Goal: Information Seeking & Learning: Find specific page/section

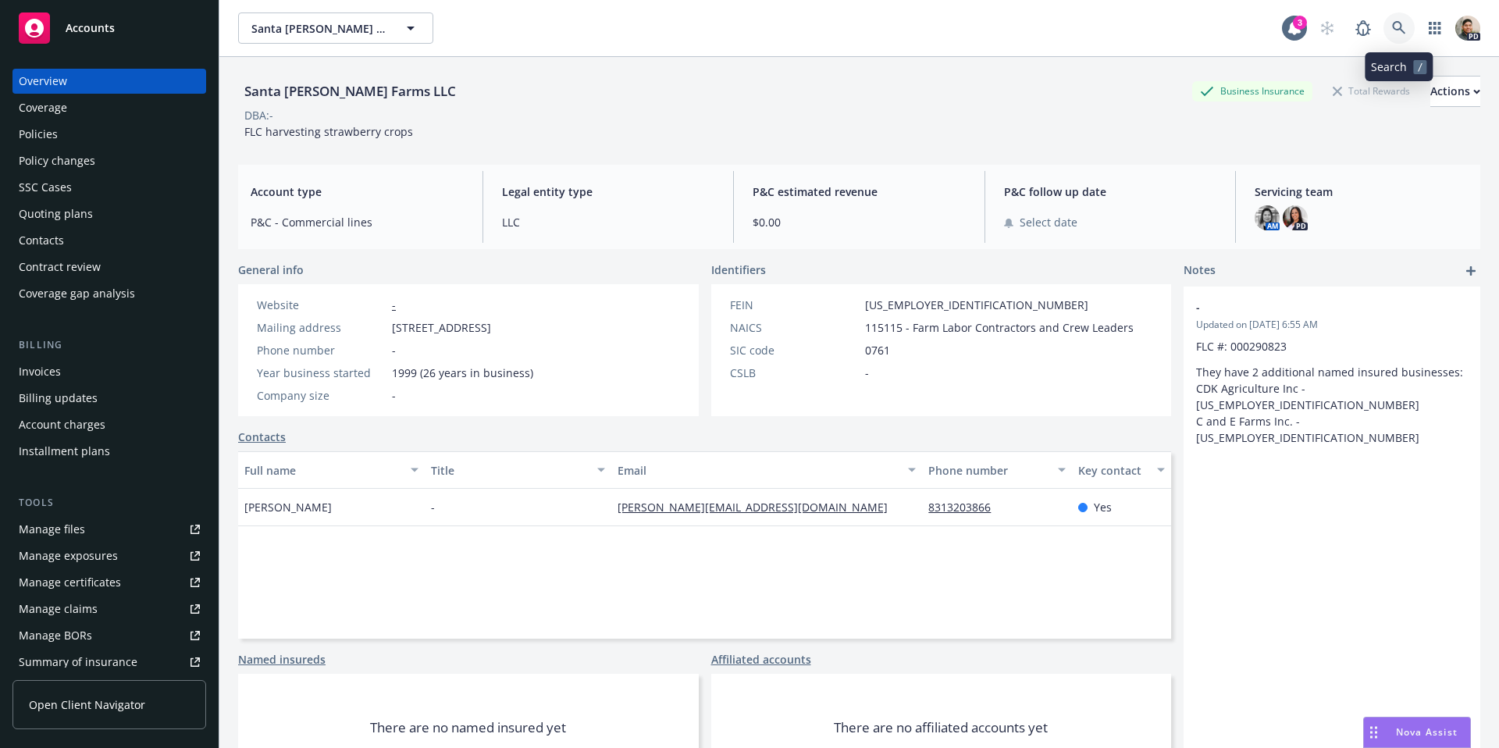
click at [1397, 28] on icon at bounding box center [1399, 28] width 14 height 14
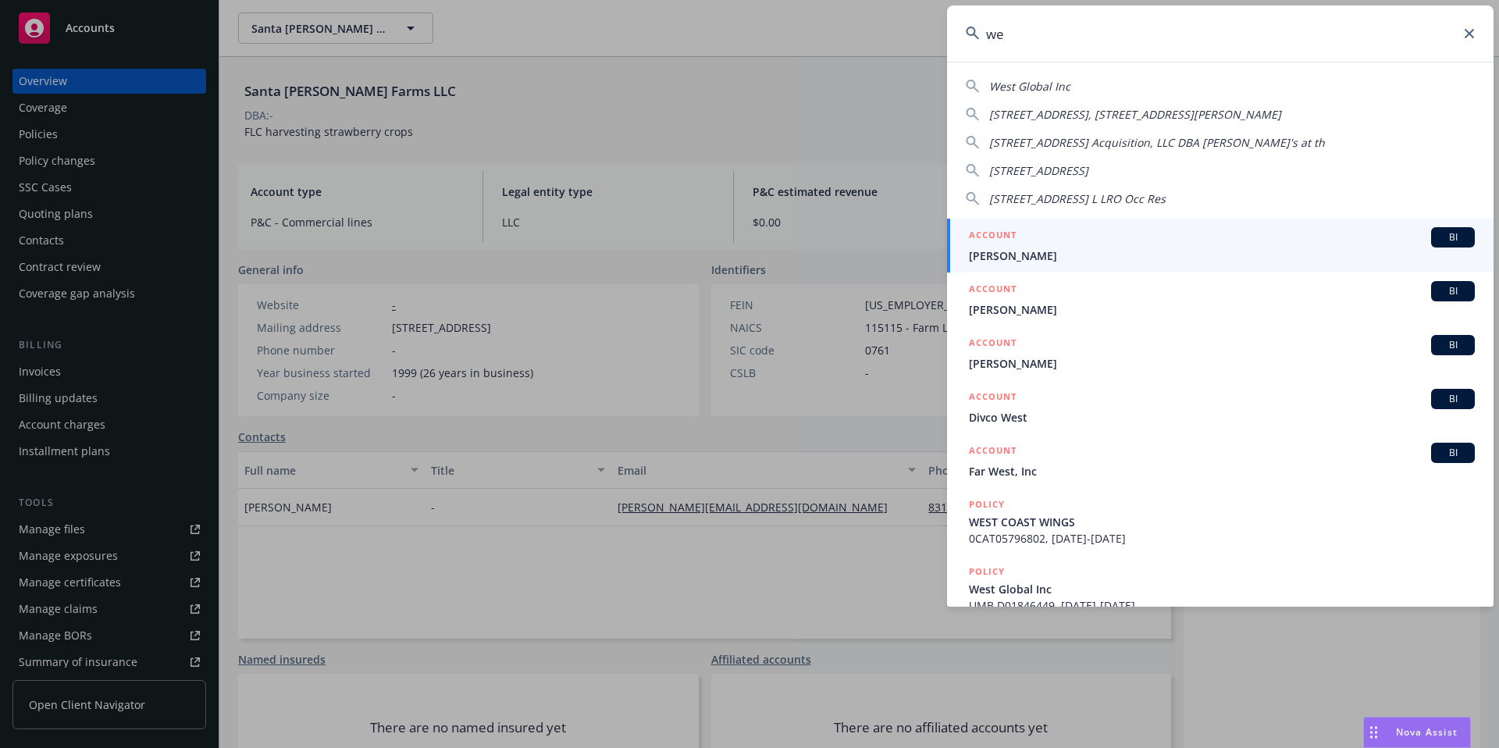
type input "w"
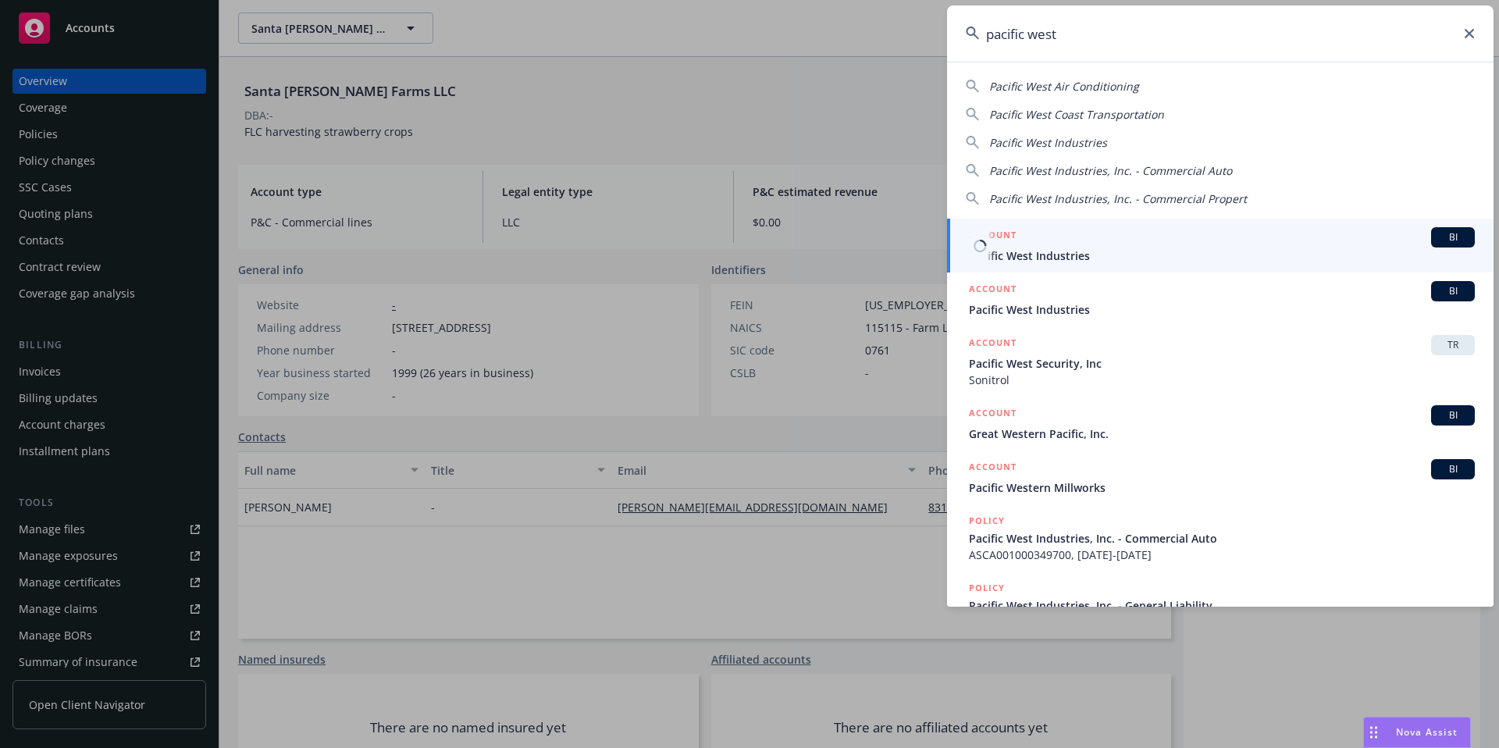
type input "pacific west"
click at [1045, 250] on span "Pacific West Industries" at bounding box center [1222, 255] width 506 height 16
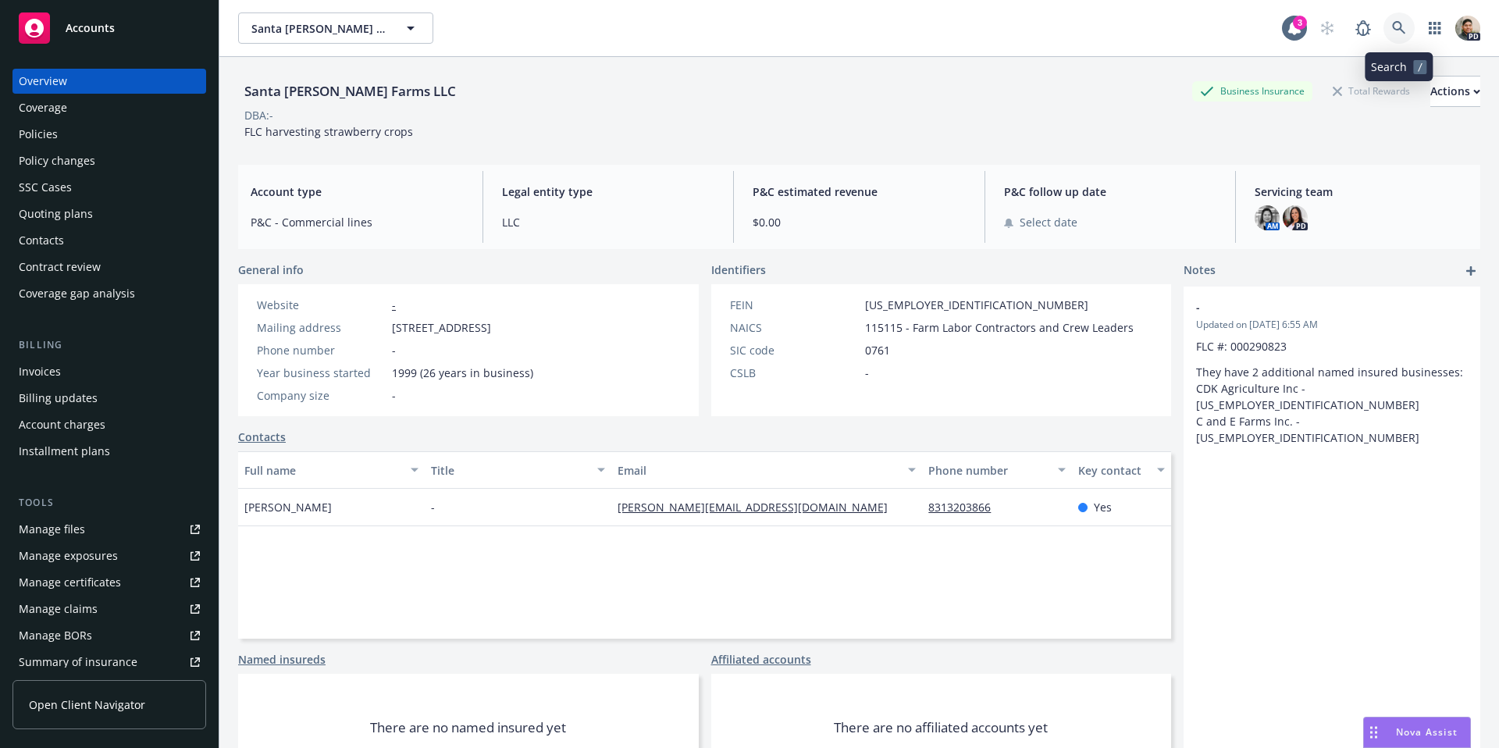
click at [1408, 37] on link at bounding box center [1398, 27] width 31 height 31
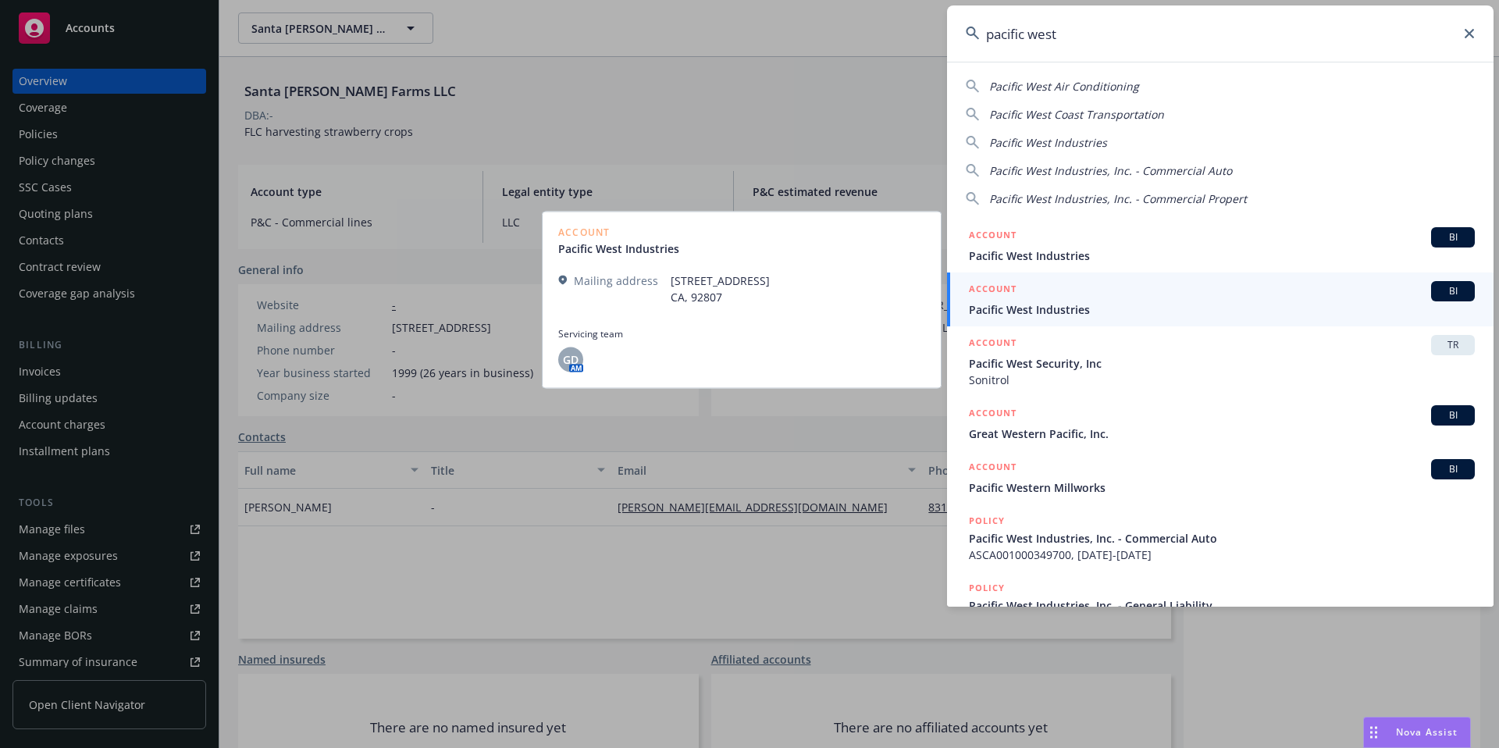
type input "pacific west"
click at [1005, 316] on span "Pacific West Industries" at bounding box center [1222, 309] width 506 height 16
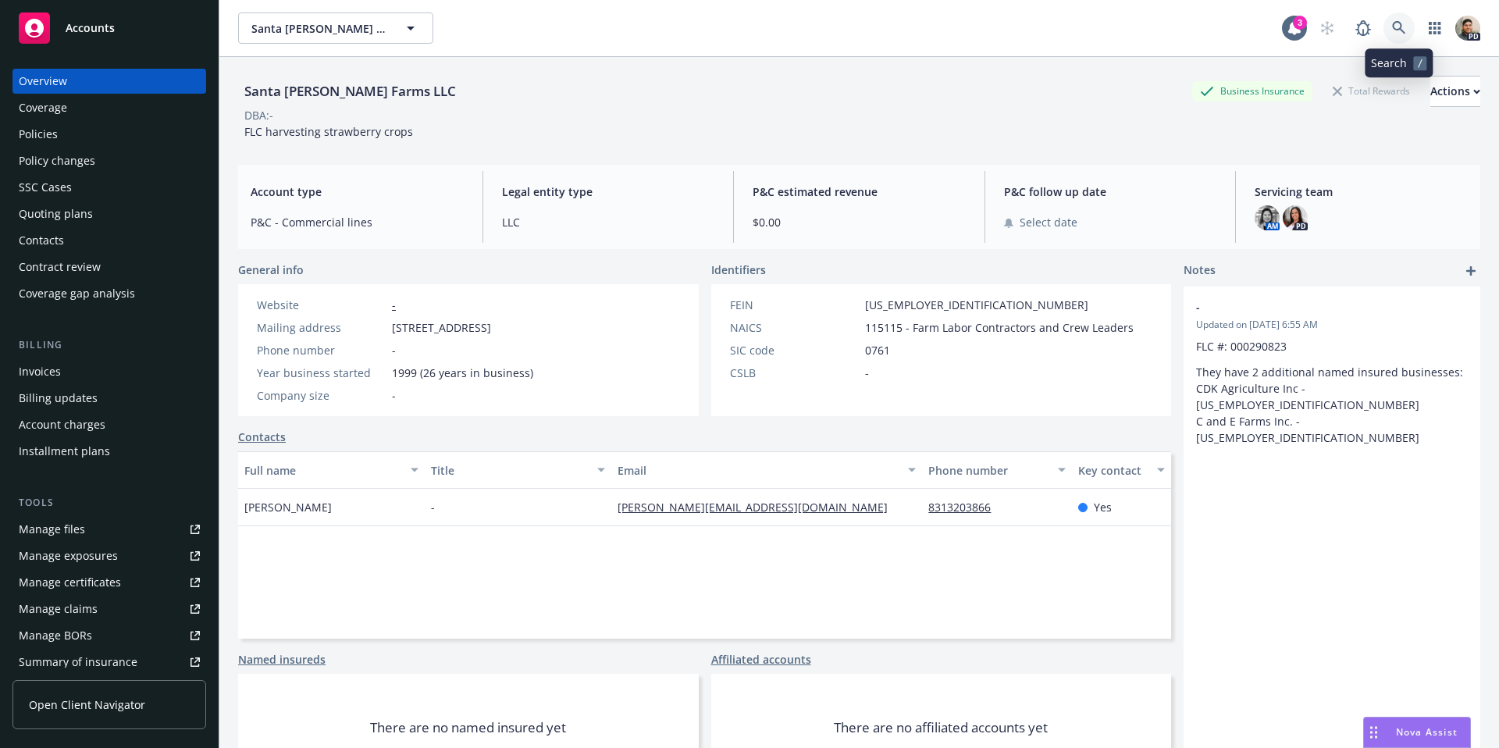
click at [1404, 25] on icon at bounding box center [1399, 28] width 14 height 14
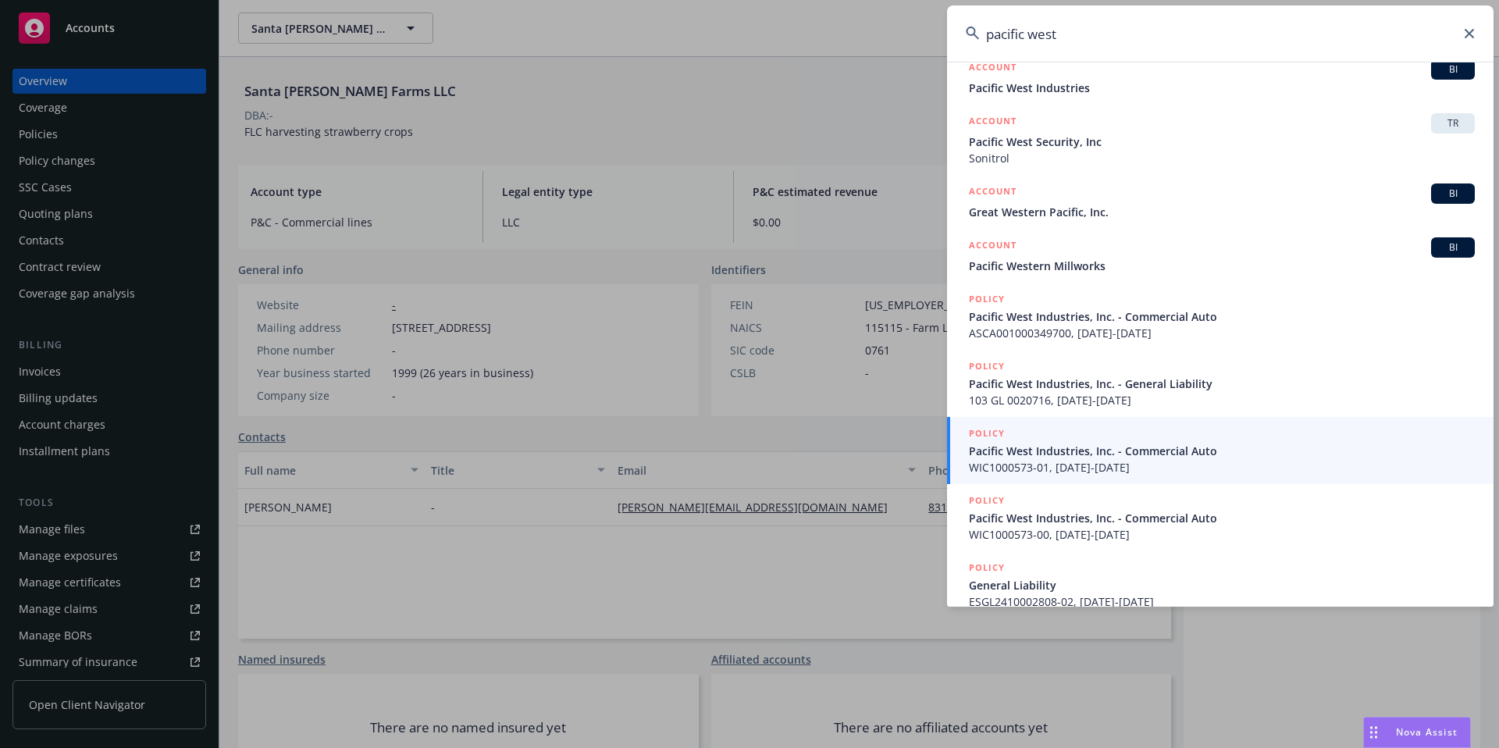
scroll to position [243, 0]
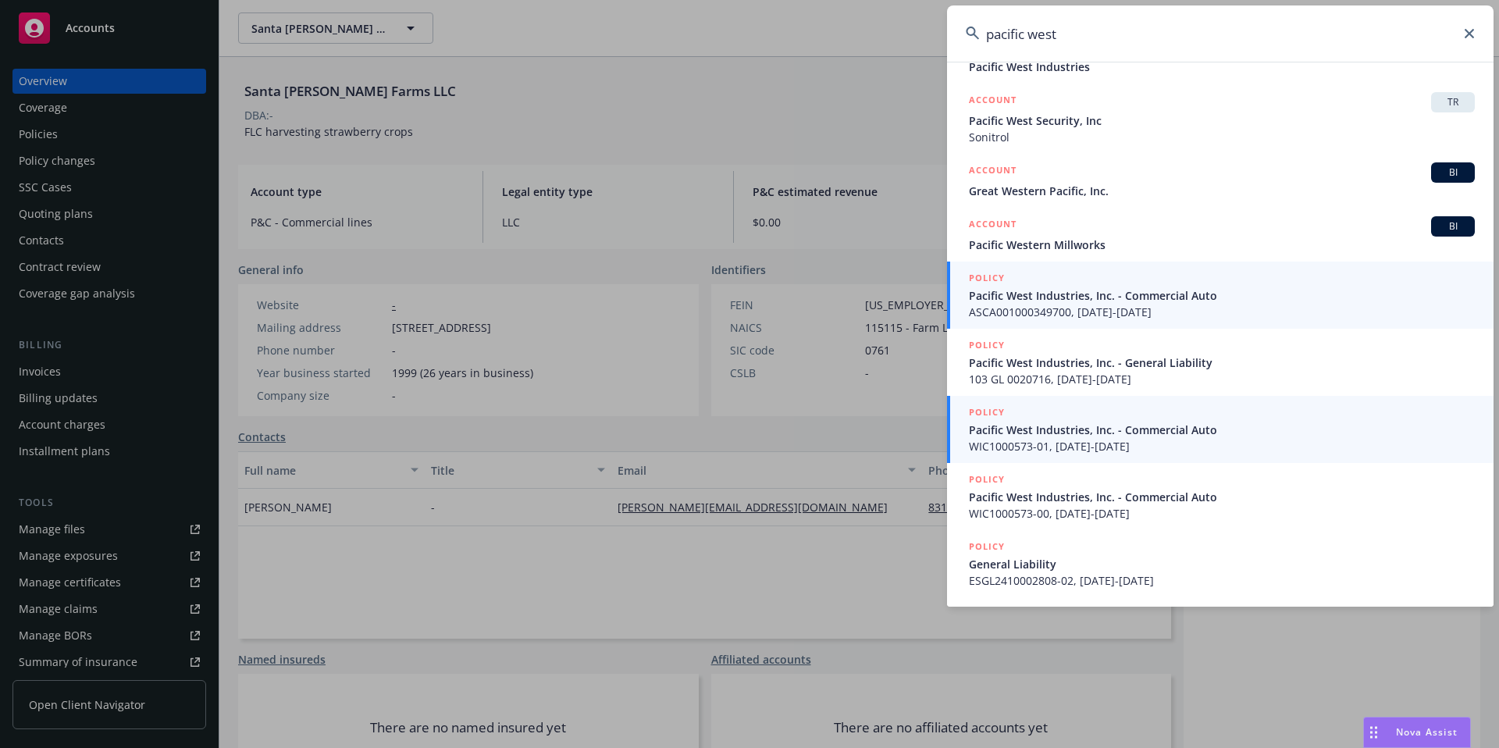
type input "pacific west"
click at [1085, 310] on span "ASCA001000349700, [DATE]-[DATE]" at bounding box center [1222, 312] width 506 height 16
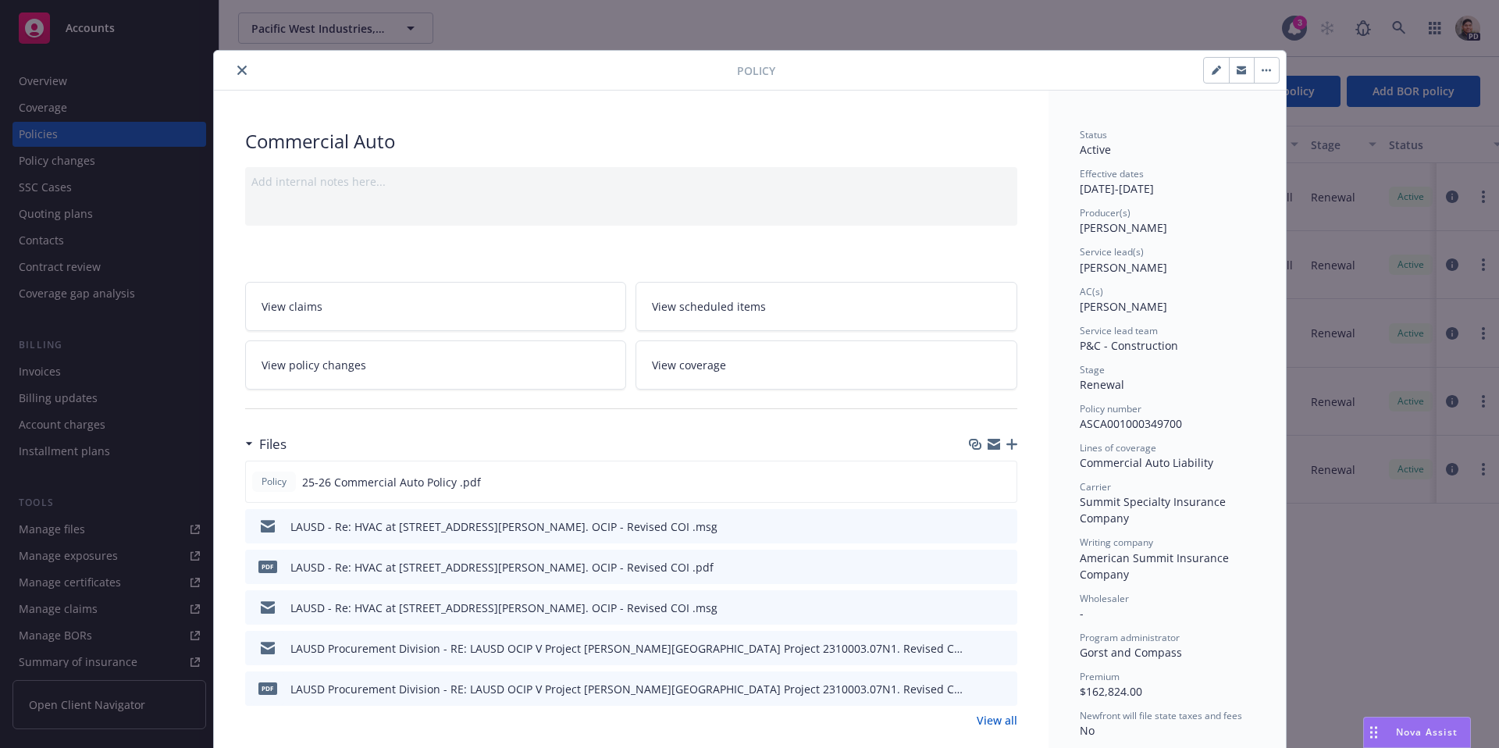
click at [52, 81] on div "Policy Commercial Auto Add internal notes here... View claims View scheduled it…" at bounding box center [749, 374] width 1499 height 748
drag, startPoint x: 234, startPoint y: 77, endPoint x: 244, endPoint y: 73, distance: 11.2
click at [234, 77] on div at bounding box center [478, 70] width 517 height 19
drag, startPoint x: 244, startPoint y: 73, endPoint x: 119, endPoint y: 71, distance: 124.9
click at [244, 73] on icon "close" at bounding box center [241, 70] width 9 height 9
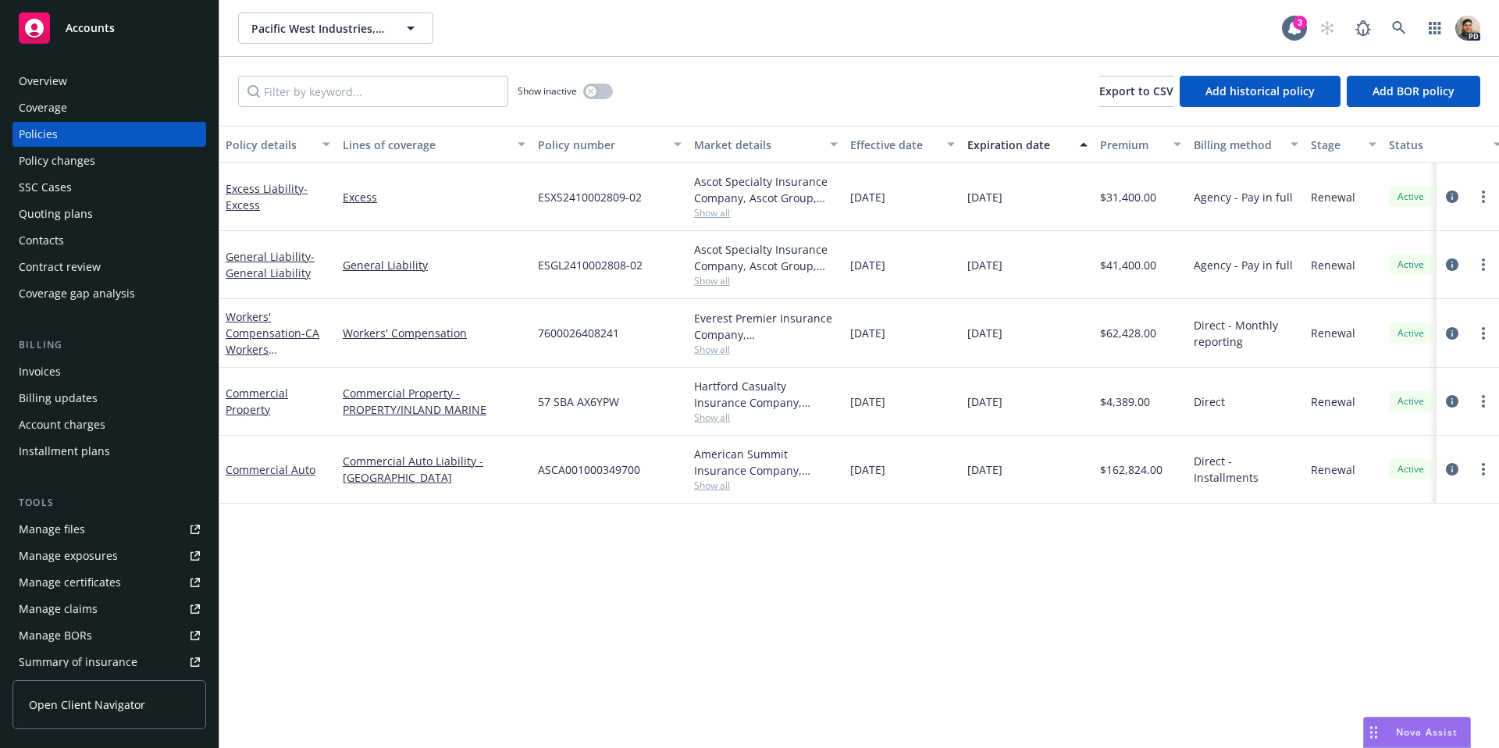
click at [65, 80] on div "Overview" at bounding box center [43, 81] width 48 height 25
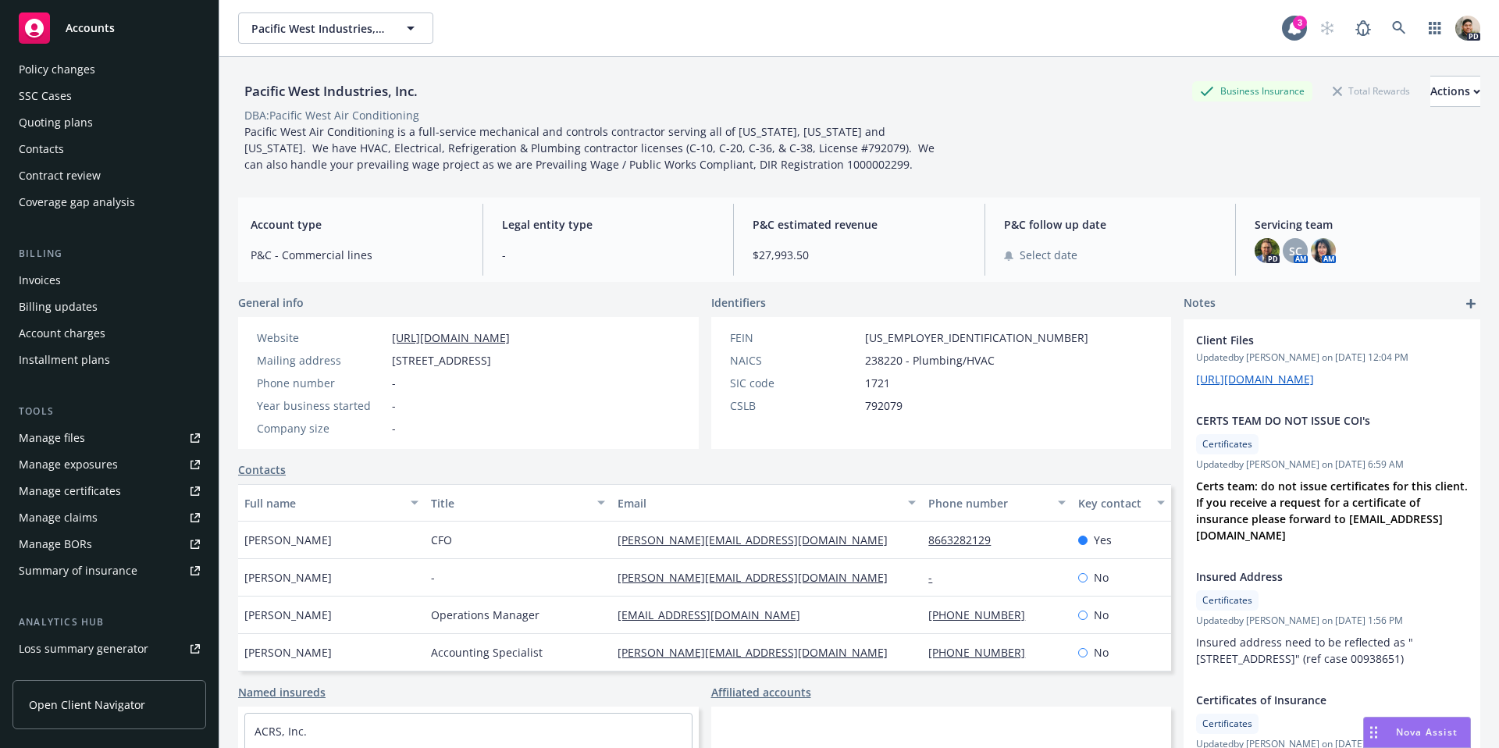
scroll to position [94, 0]
click at [54, 436] on div "Manage files" at bounding box center [52, 435] width 66 height 25
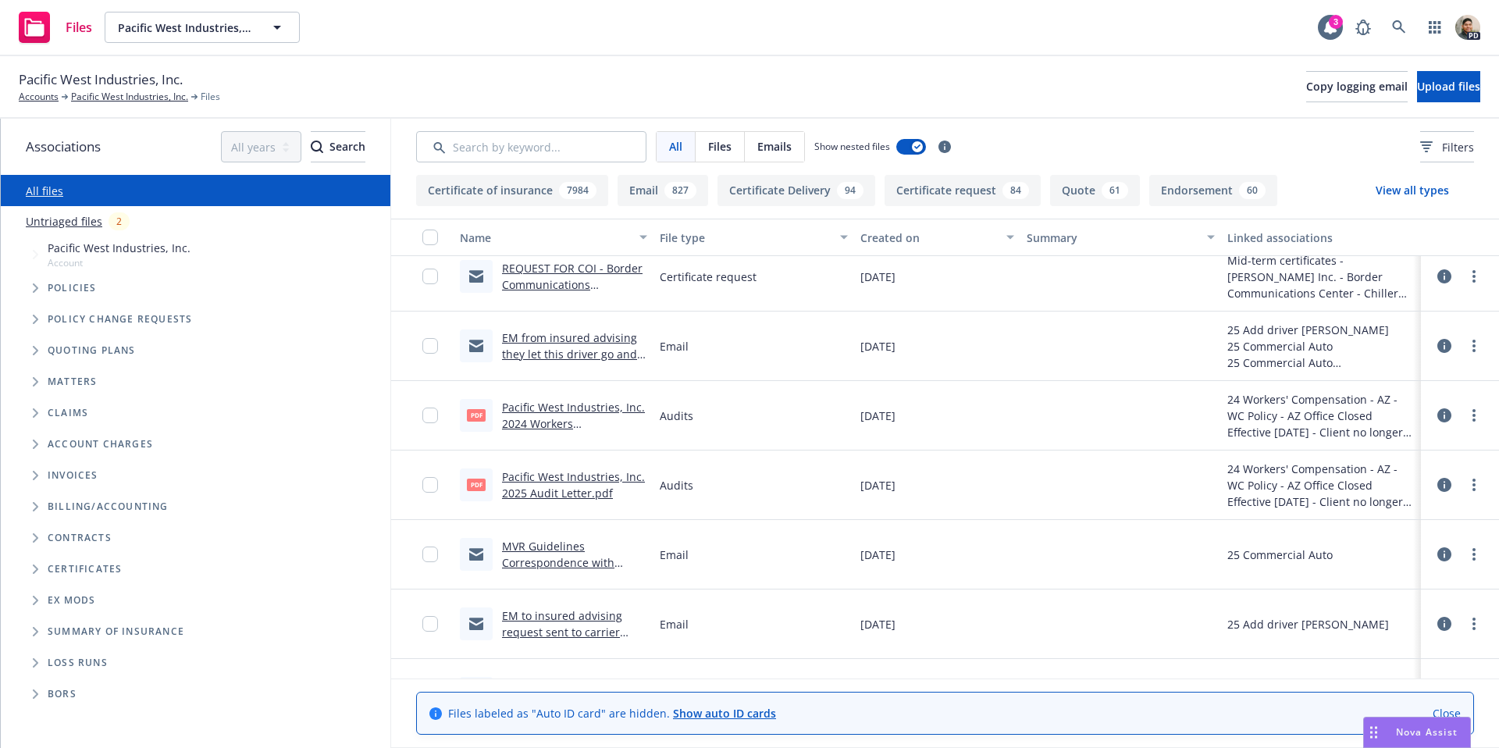
scroll to position [5012, 0]
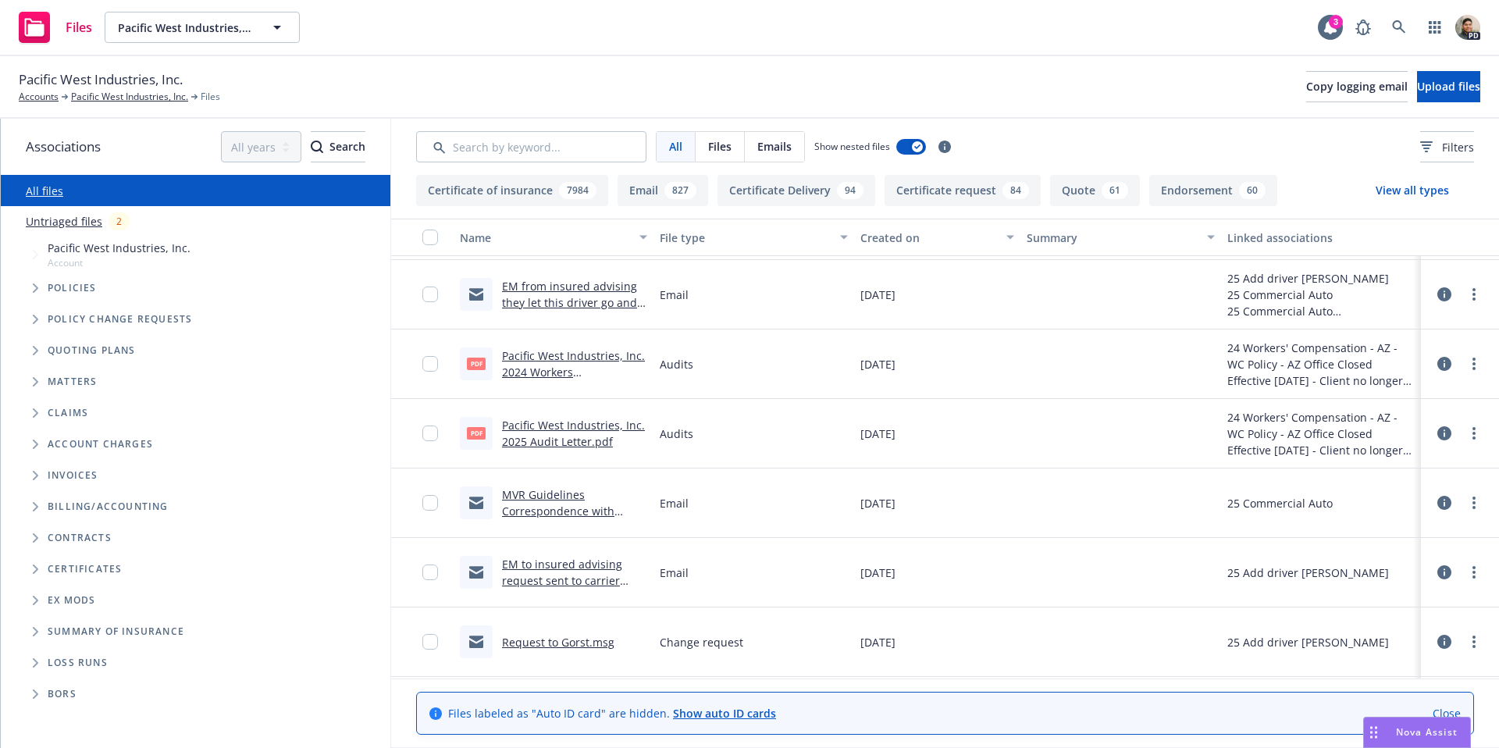
click at [542, 351] on link "Pacific West Industries, Inc. 2024 Workers Compensation Audit Statement.pdf" at bounding box center [573, 380] width 143 height 64
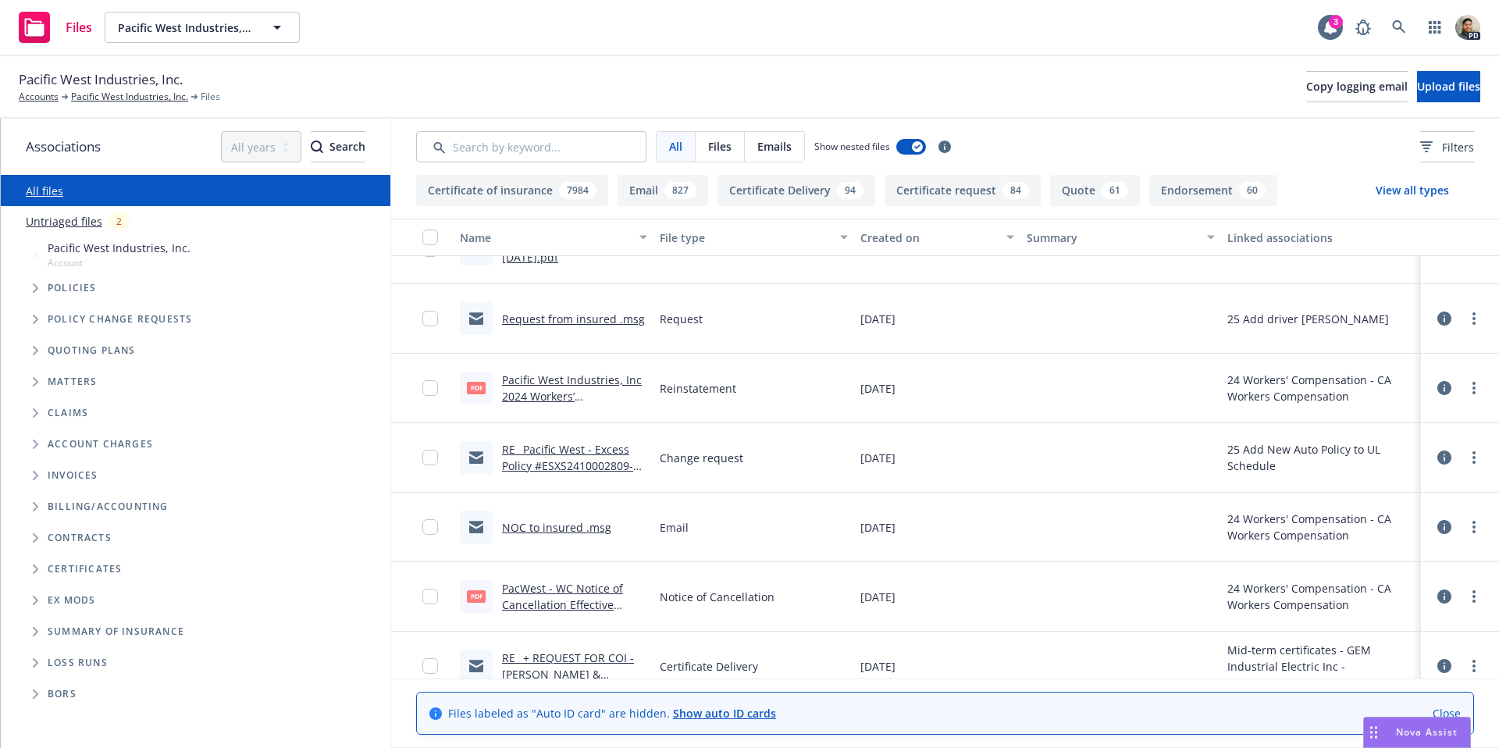
scroll to position [5481, 0]
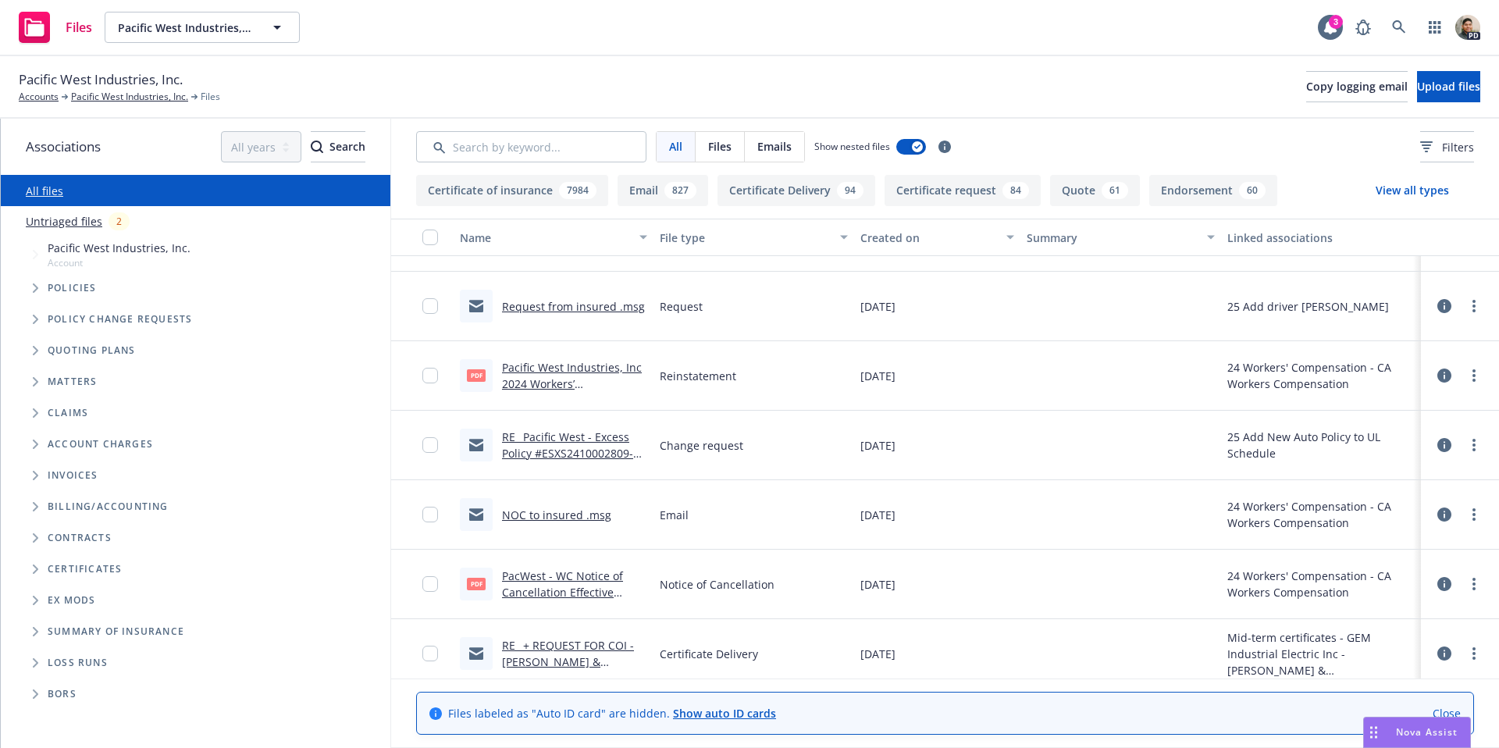
click at [542, 366] on link "Pacific West Industries, Inc 2024 Workers’ Compensation Reinstatement eff 06-25…" at bounding box center [572, 400] width 140 height 80
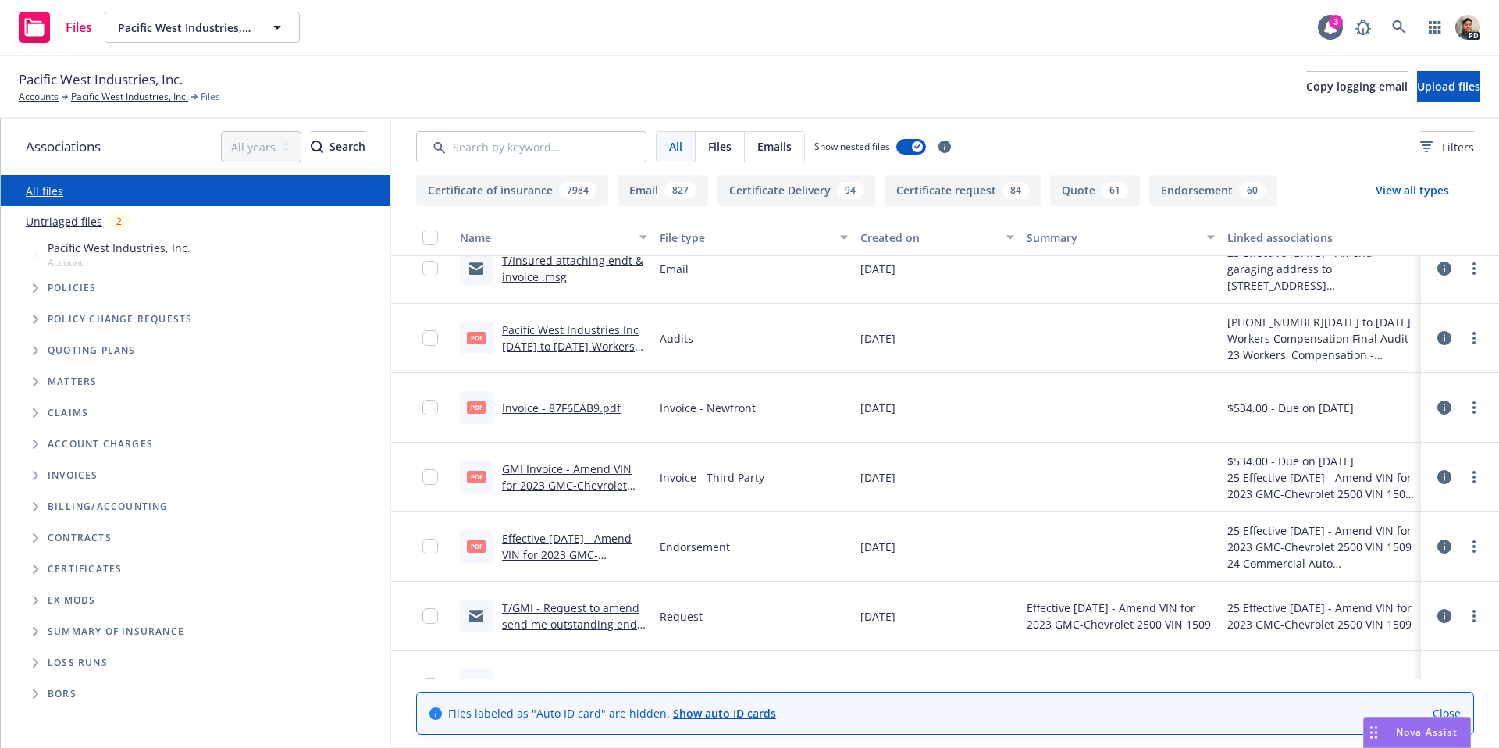
scroll to position [9850, 0]
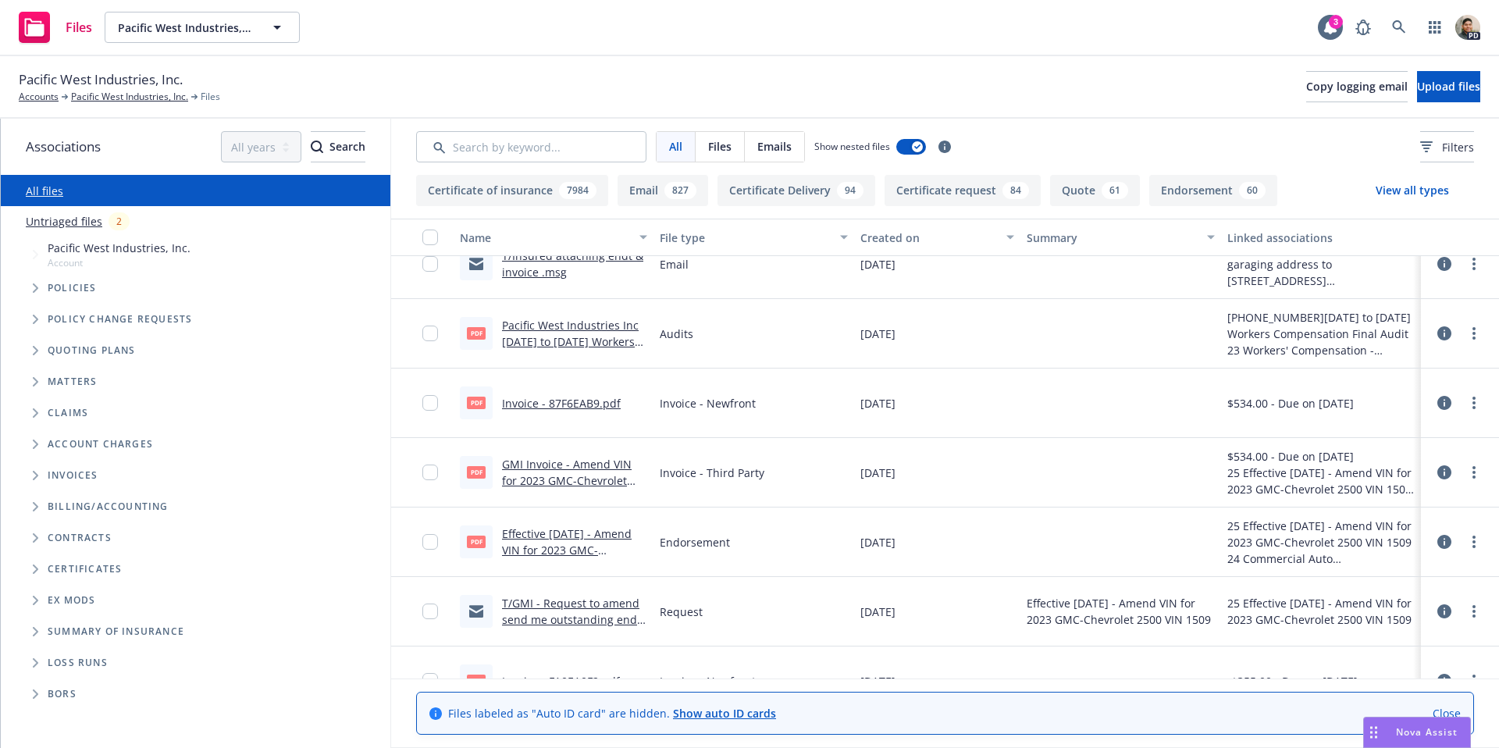
click at [532, 324] on link "Pacific West Industries Inc 11.17.23 to 11.17.24 Workers Comp Final Audit.pdf" at bounding box center [570, 342] width 137 height 48
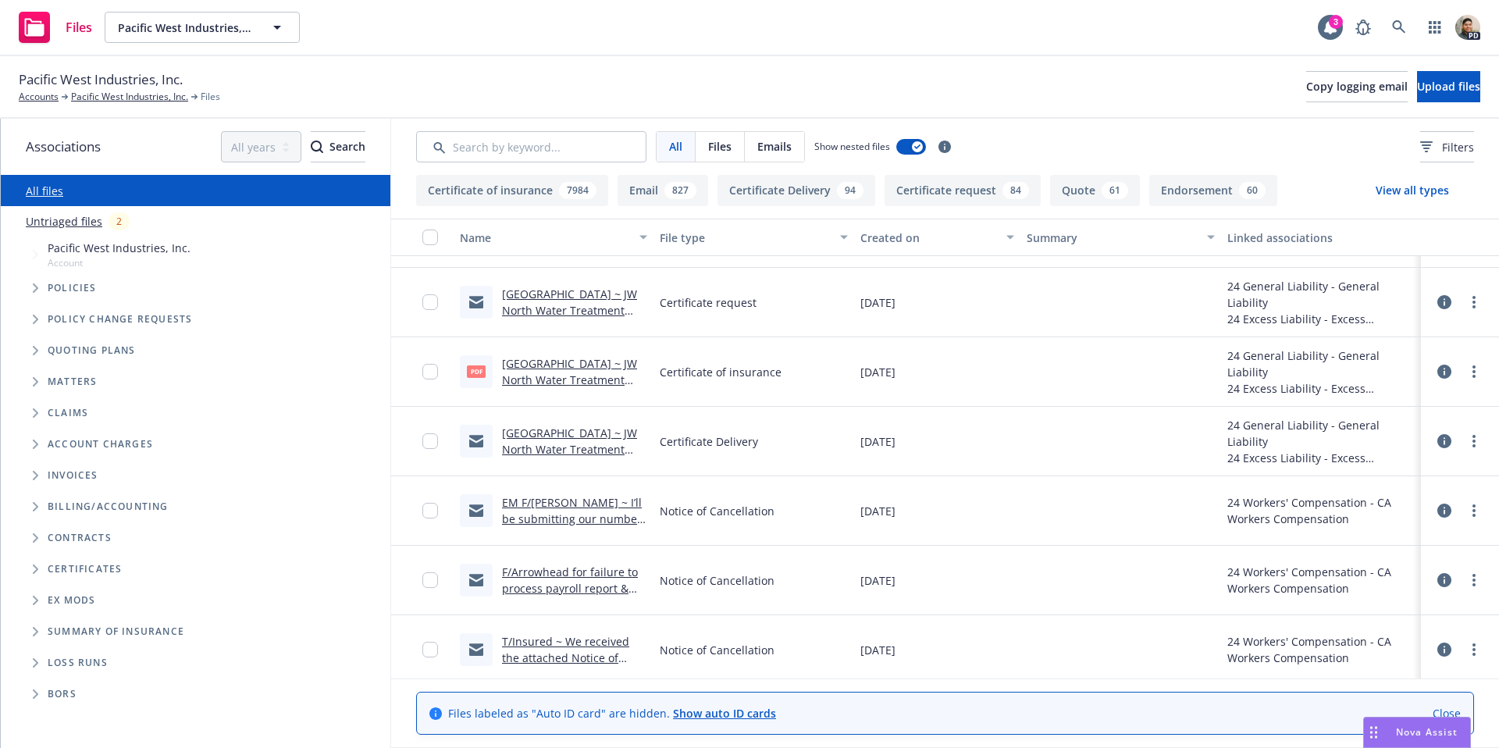
scroll to position [15998, 0]
click at [42, 414] on span "Tree Example" at bounding box center [35, 412] width 25 height 25
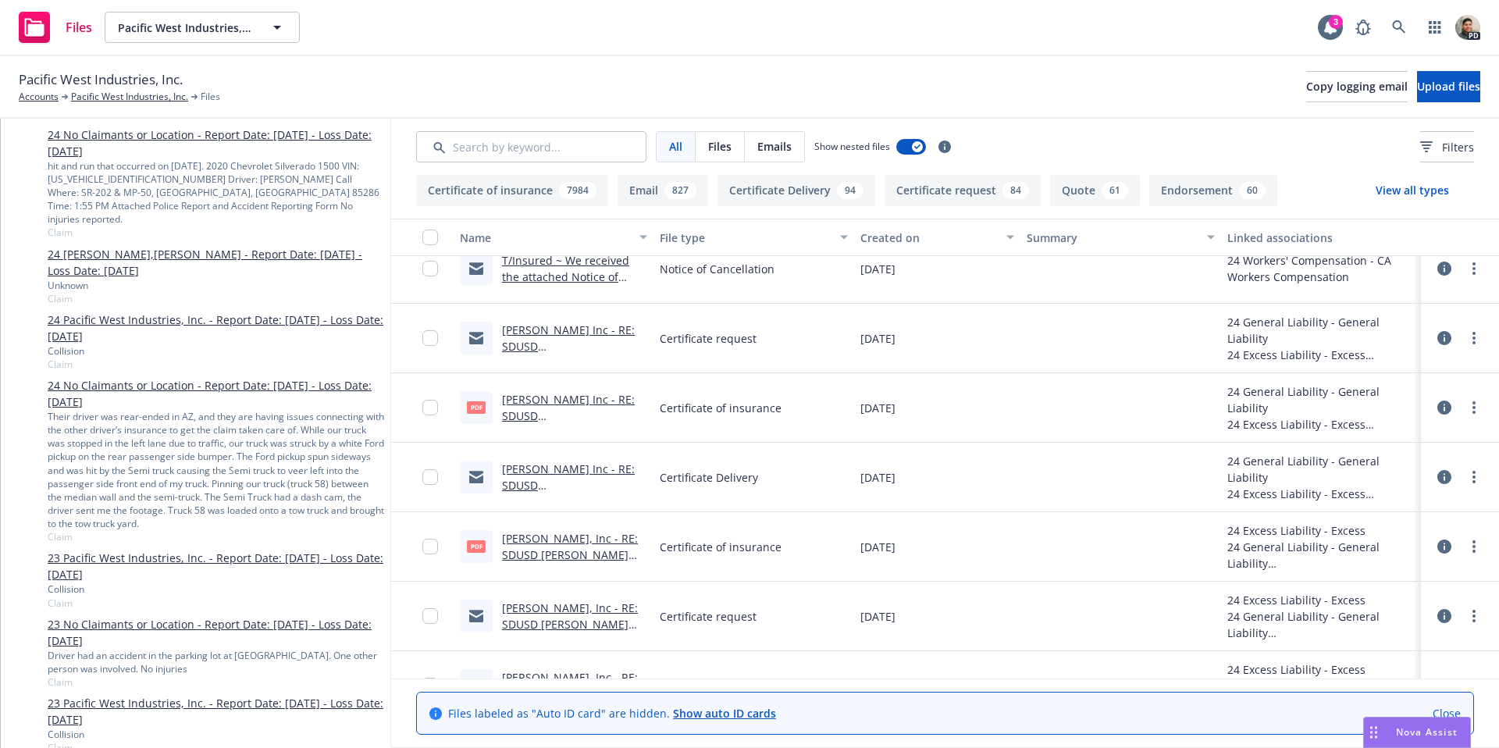
scroll to position [0, 0]
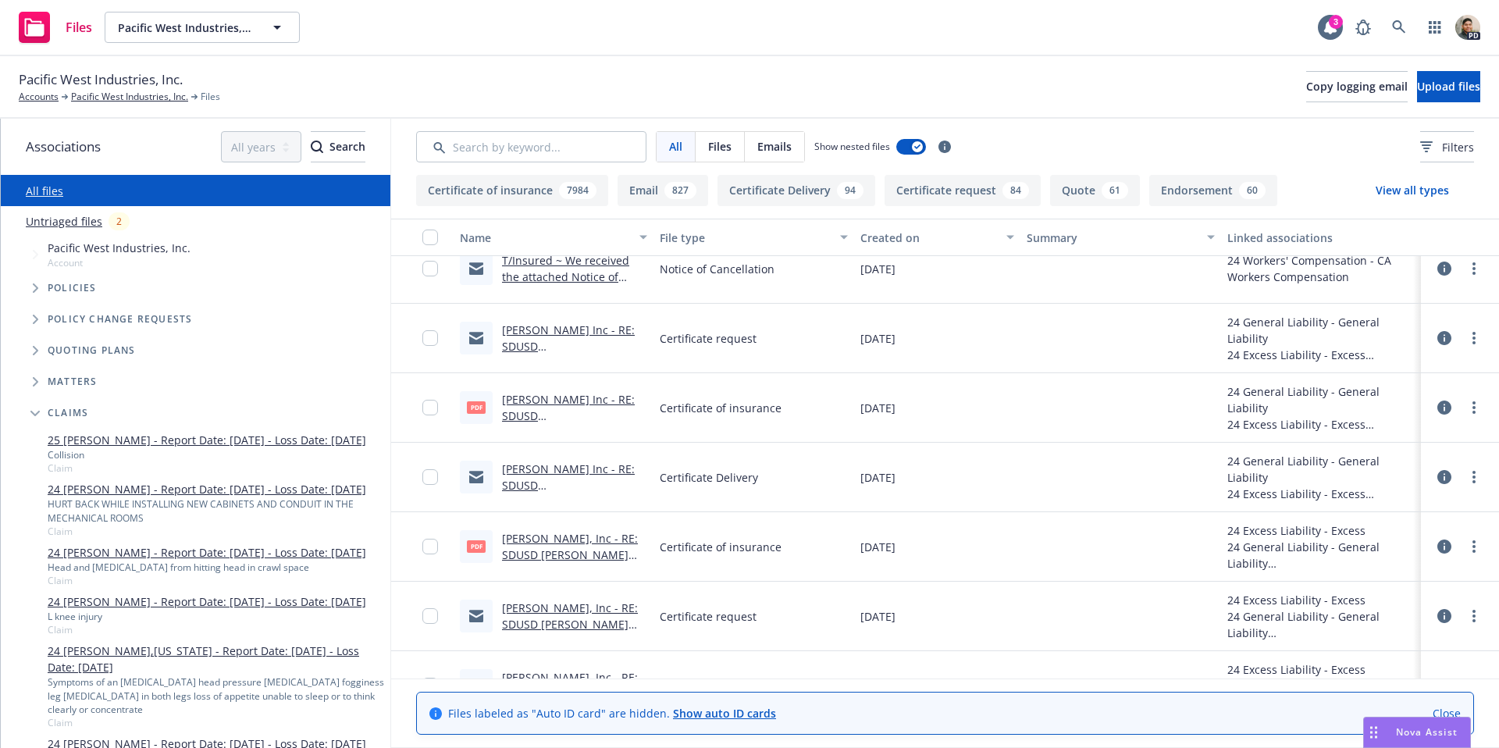
click at [37, 288] on icon "Tree Example" at bounding box center [35, 287] width 5 height 9
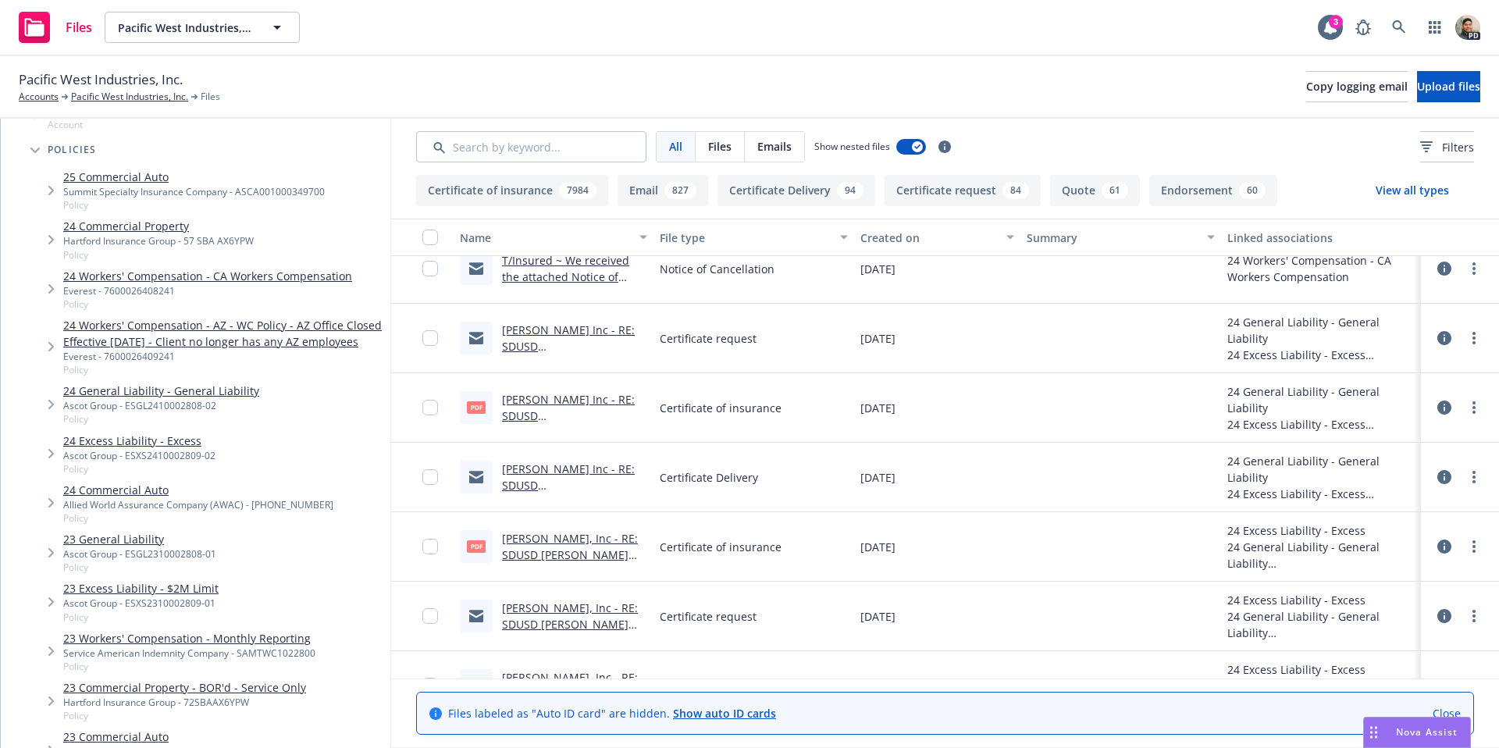
scroll to position [122, 0]
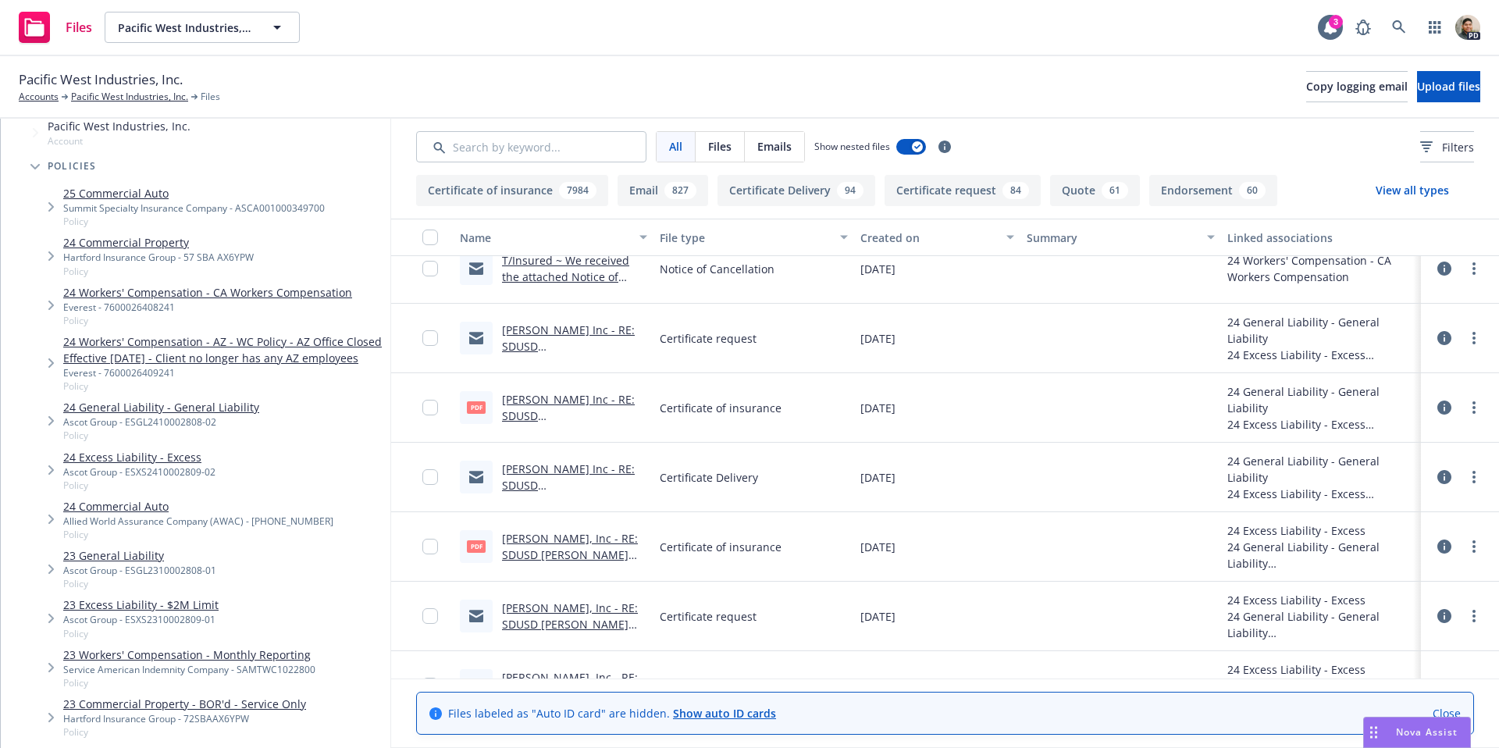
click at [196, 290] on link "24 Workers' Compensation - CA Workers Compensation" at bounding box center [207, 292] width 289 height 16
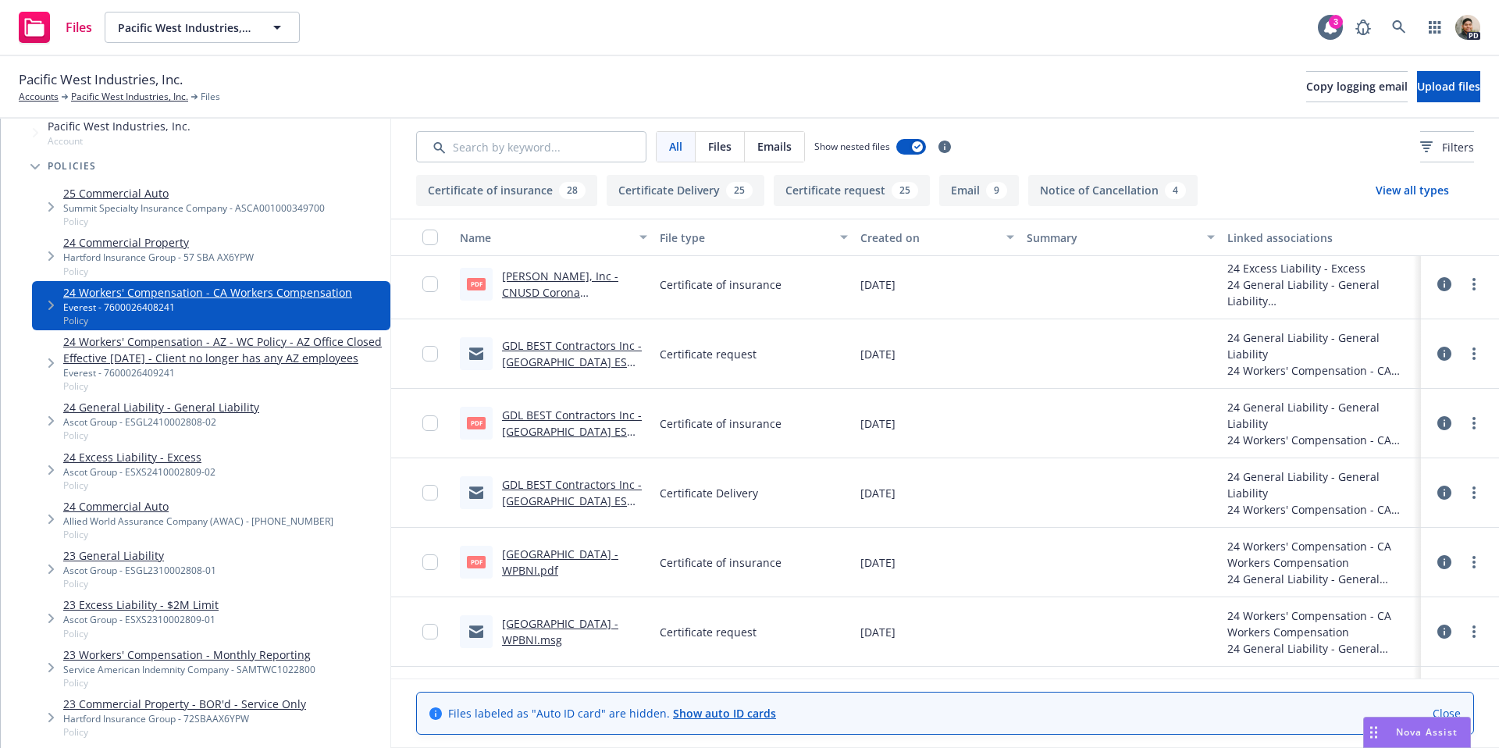
scroll to position [4645, 0]
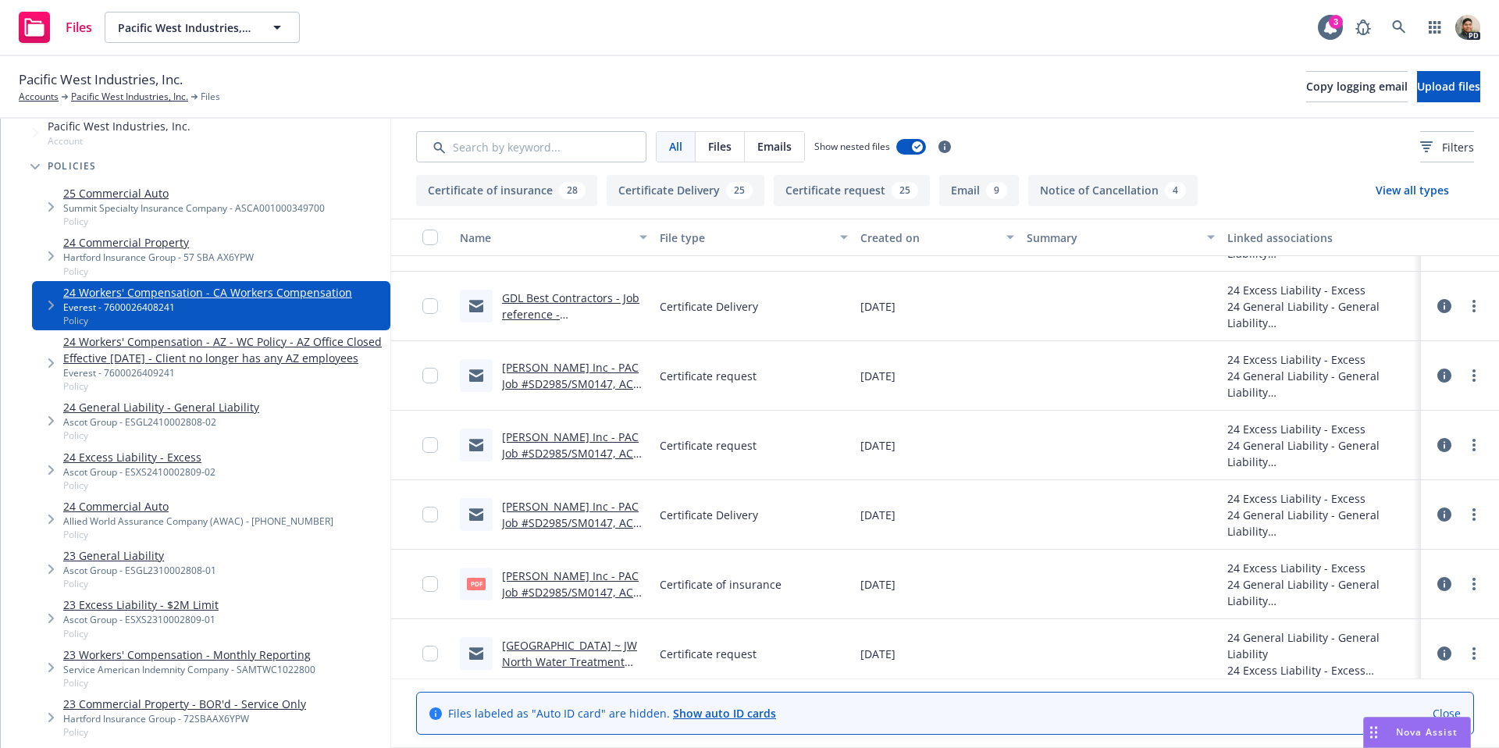
click at [135, 290] on link "24 Workers' Compensation - CA Workers Compensation" at bounding box center [207, 292] width 289 height 16
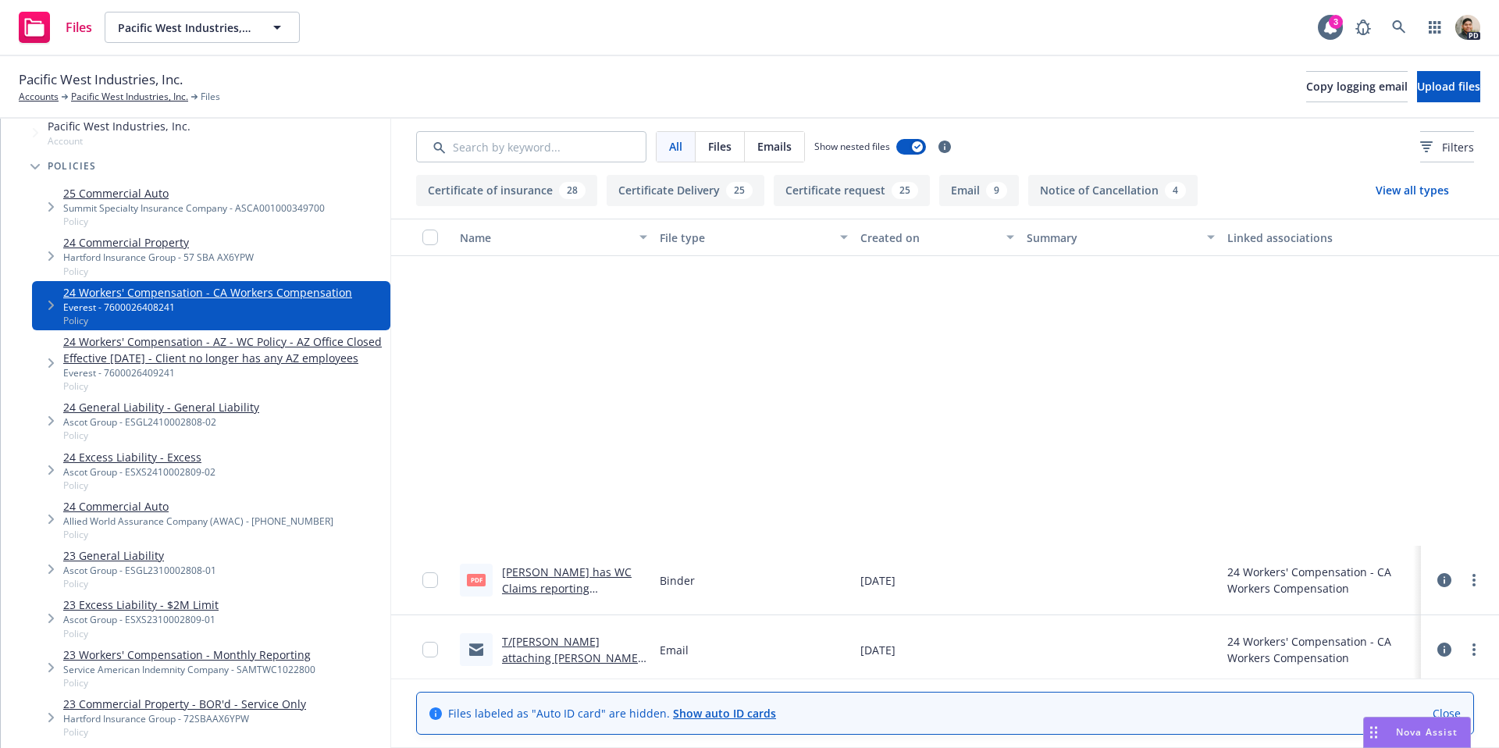
scroll to position [503, 0]
